Goal: Task Accomplishment & Management: Manage account settings

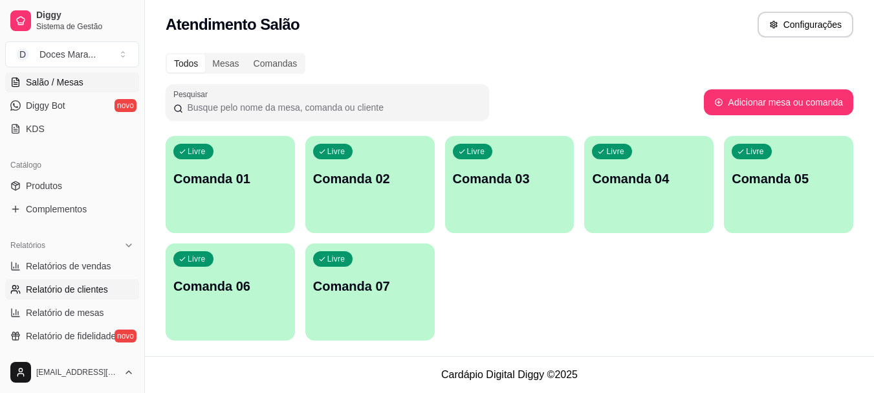
scroll to position [259, 0]
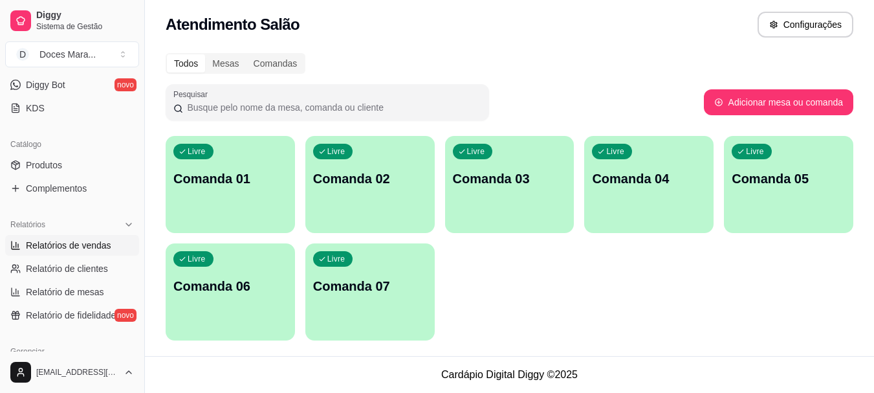
click at [75, 241] on span "Relatórios de vendas" at bounding box center [68, 245] width 85 height 13
select select "ALL"
select select "0"
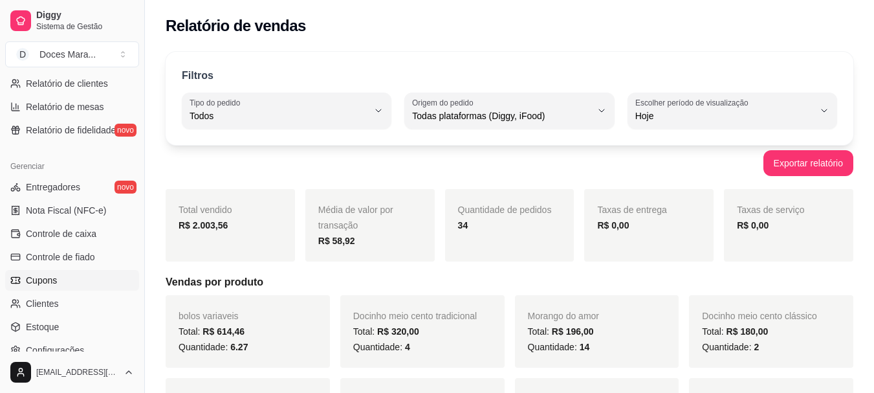
scroll to position [453, 0]
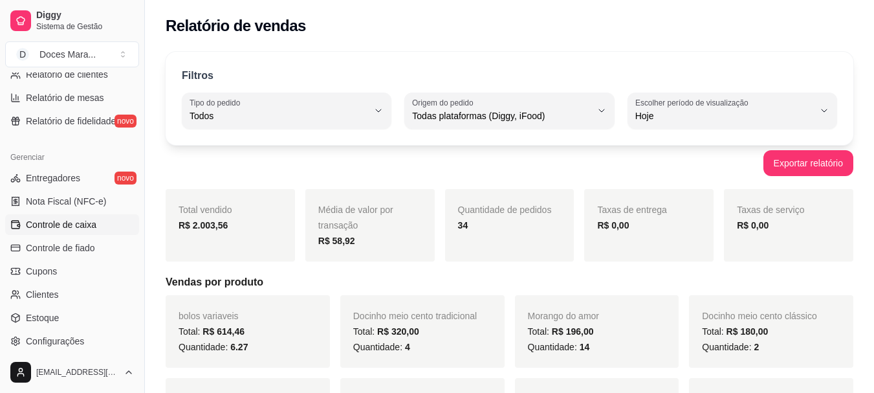
click at [86, 221] on span "Controle de caixa" at bounding box center [61, 224] width 71 height 13
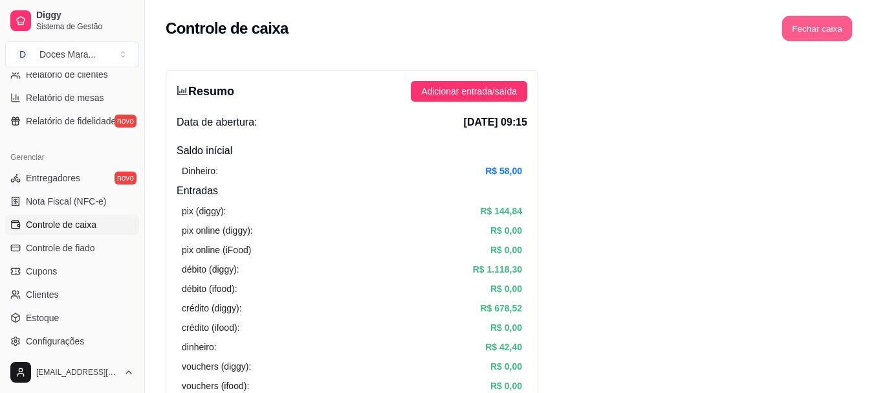
click at [806, 23] on button "Fechar caixa" at bounding box center [817, 28] width 71 height 25
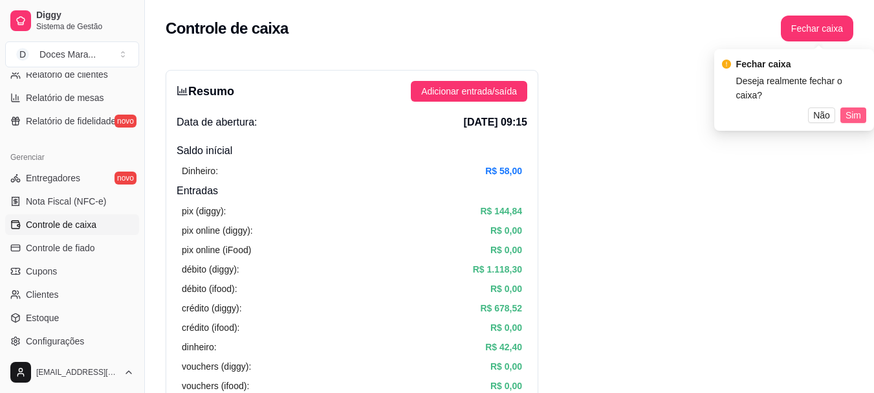
click at [857, 108] on span "Sim" at bounding box center [854, 115] width 16 height 14
